Goal: Transaction & Acquisition: Purchase product/service

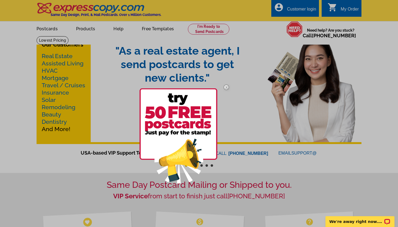
click at [226, 86] on img at bounding box center [226, 88] width 16 height 16
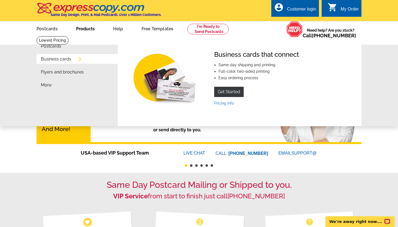
click at [57, 61] on link "Business cards" at bounding box center [56, 59] width 30 height 4
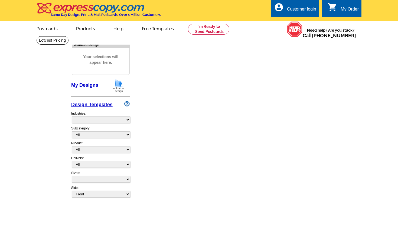
select select "3"
select select "5"
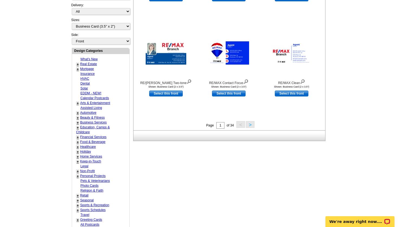
scroll to position [174, 0]
click at [252, 125] on button ">" at bounding box center [250, 124] width 9 height 7
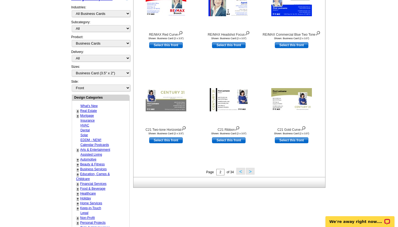
scroll to position [72, 0]
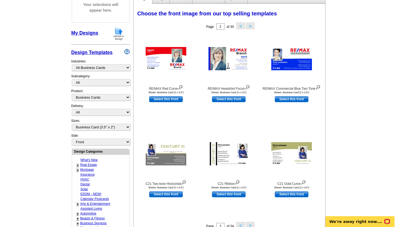
click at [78, 163] on link "+" at bounding box center [78, 165] width 2 height 4
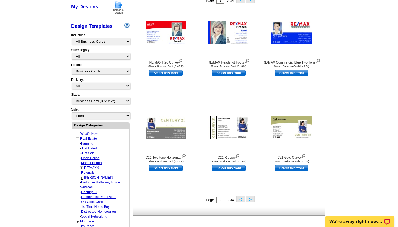
scroll to position [100, 0]
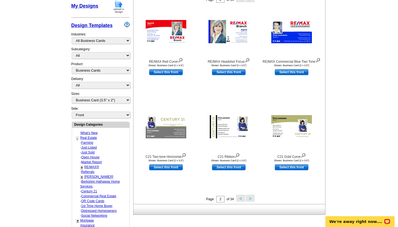
click at [91, 145] on link "RE/MAX®" at bounding box center [87, 143] width 12 height 4
select select "785"
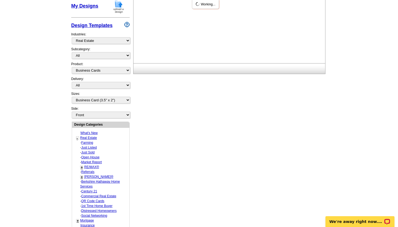
select select "807"
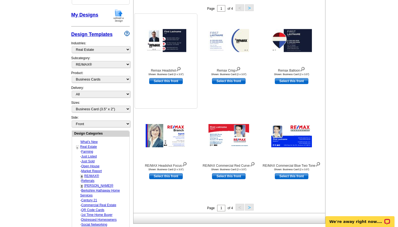
scroll to position [91, 0]
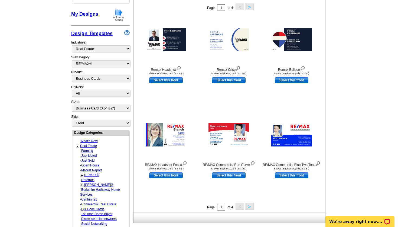
click at [250, 208] on button ">" at bounding box center [249, 206] width 9 height 7
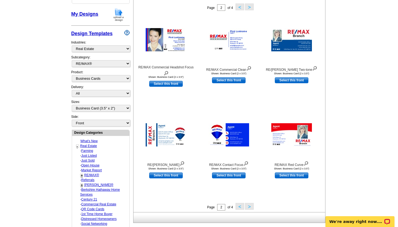
click at [248, 207] on button ">" at bounding box center [249, 206] width 9 height 7
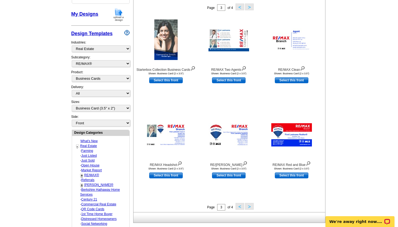
click at [248, 207] on button ">" at bounding box center [249, 206] width 9 height 7
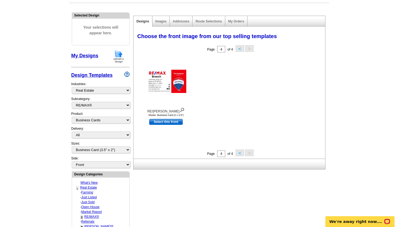
scroll to position [51, 0]
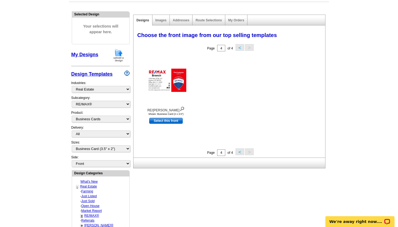
click at [239, 152] on button "<" at bounding box center [239, 152] width 9 height 7
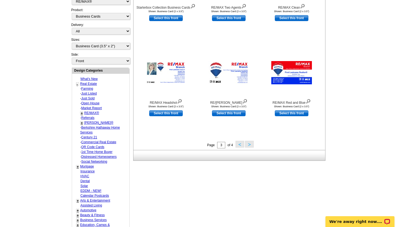
click at [240, 146] on button "<" at bounding box center [239, 144] width 9 height 7
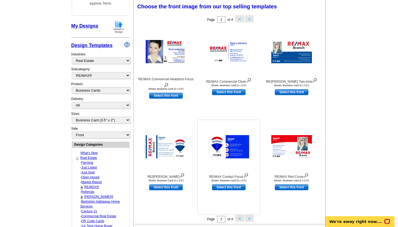
scroll to position [79, 0]
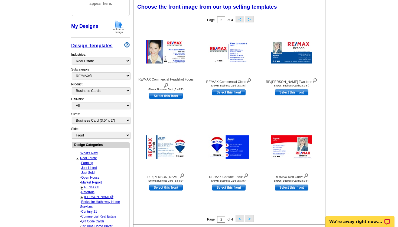
click at [239, 217] on button "<" at bounding box center [239, 218] width 9 height 7
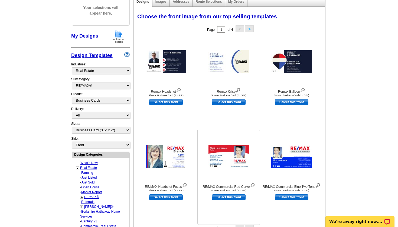
scroll to position [69, 0]
